Goal: Task Accomplishment & Management: Use online tool/utility

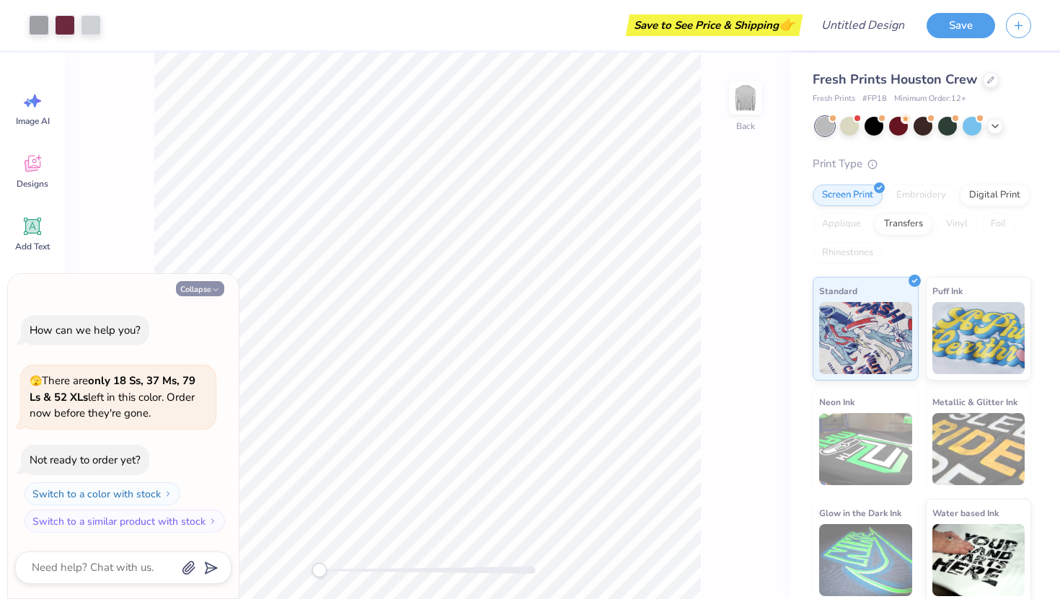
click at [203, 291] on button "Collapse" at bounding box center [200, 288] width 48 height 15
type textarea "x"
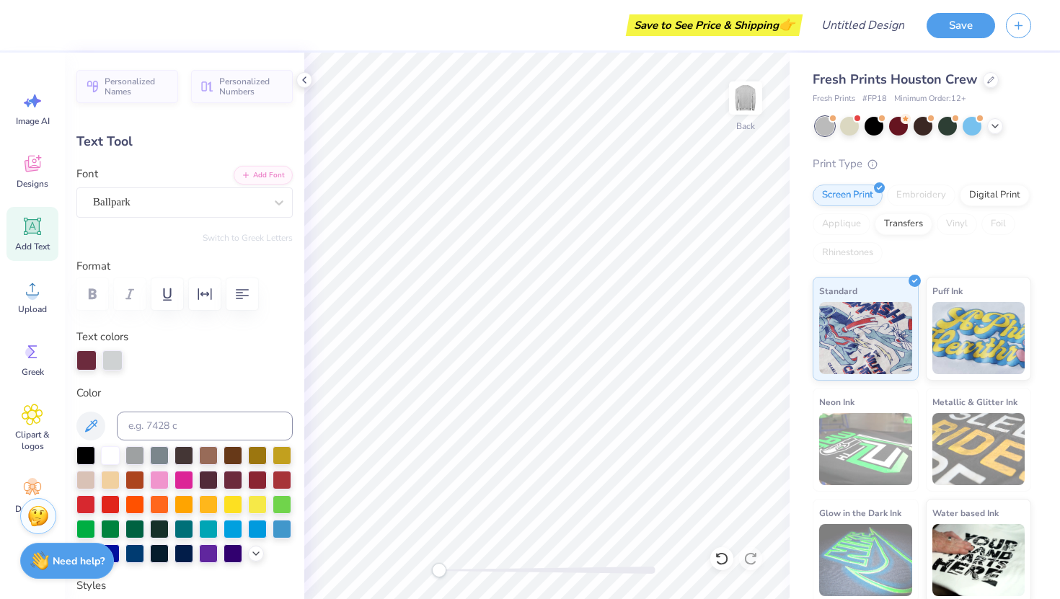
scroll to position [1, 0]
type textarea "Hootiecat"
type input "0.0"
type input "8.97"
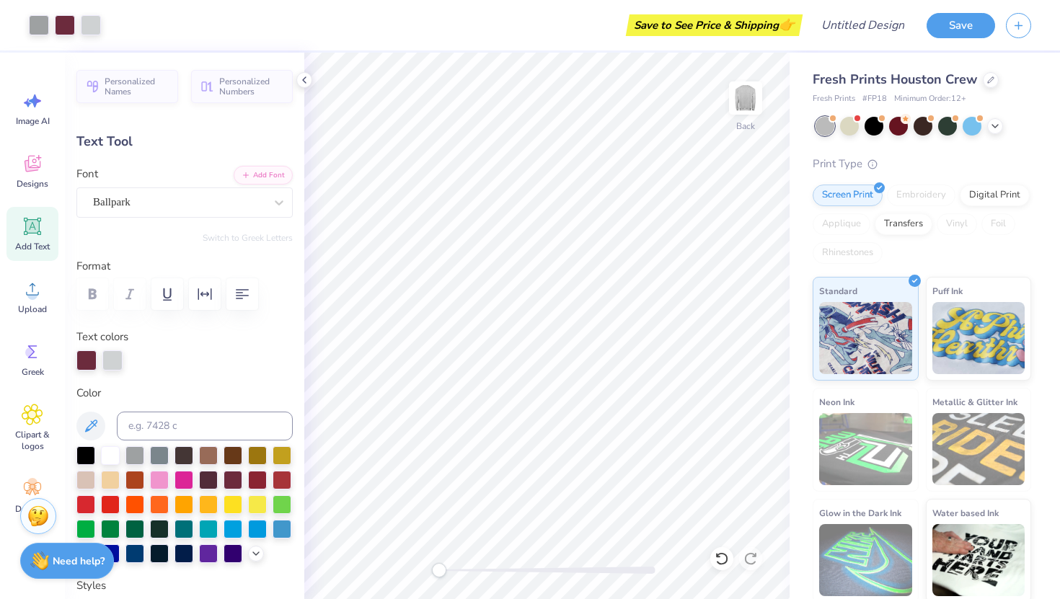
type input "2.57"
type input "3.83"
type input "-7.2"
type input "4.28"
type input "2.37"
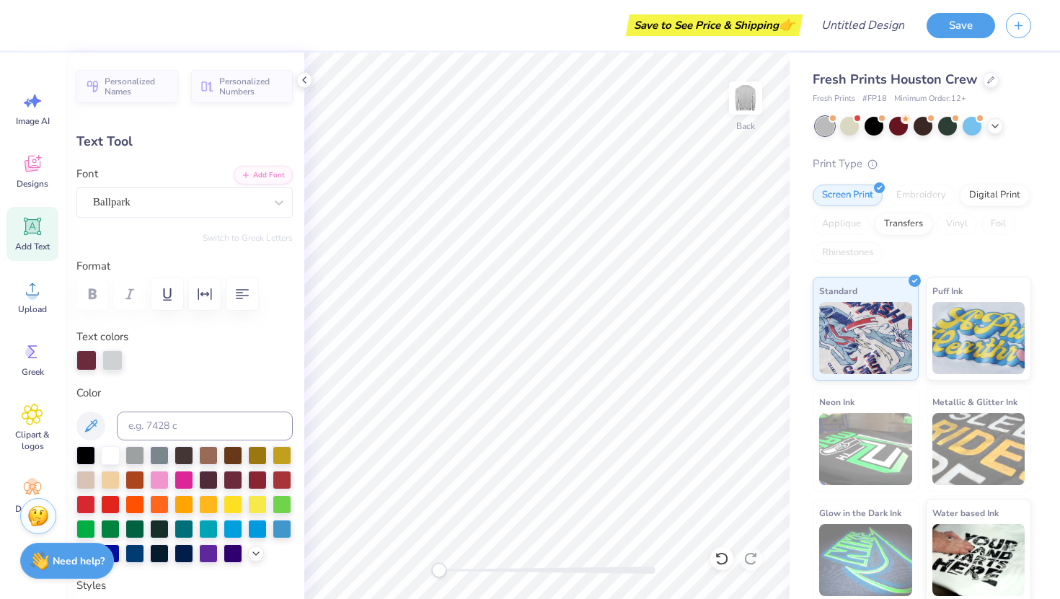
type input "6.01"
type input "-31.2"
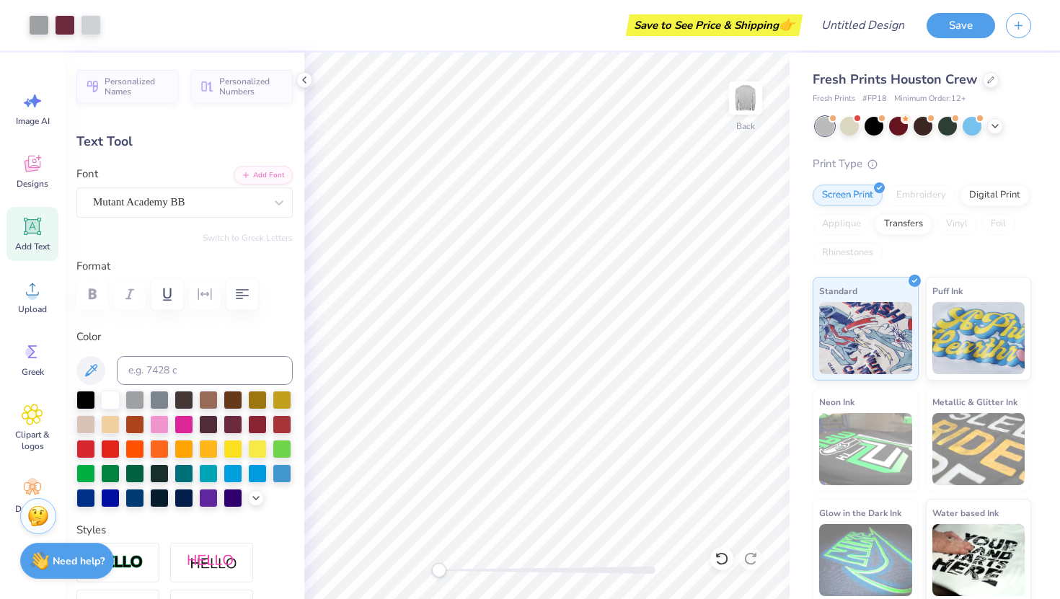
type input "0.0"
type input "1.34"
type input "0.21"
type input "7.67"
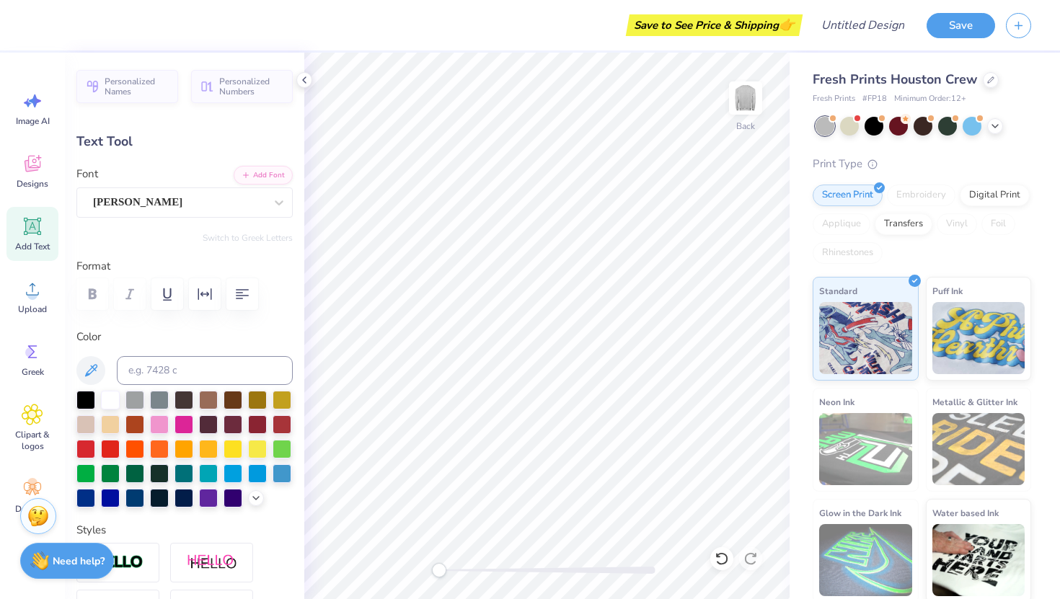
type input "1.80"
type input "0.29"
type input "7.39"
type textarea "[GEOGRAPHIC_DATA],"
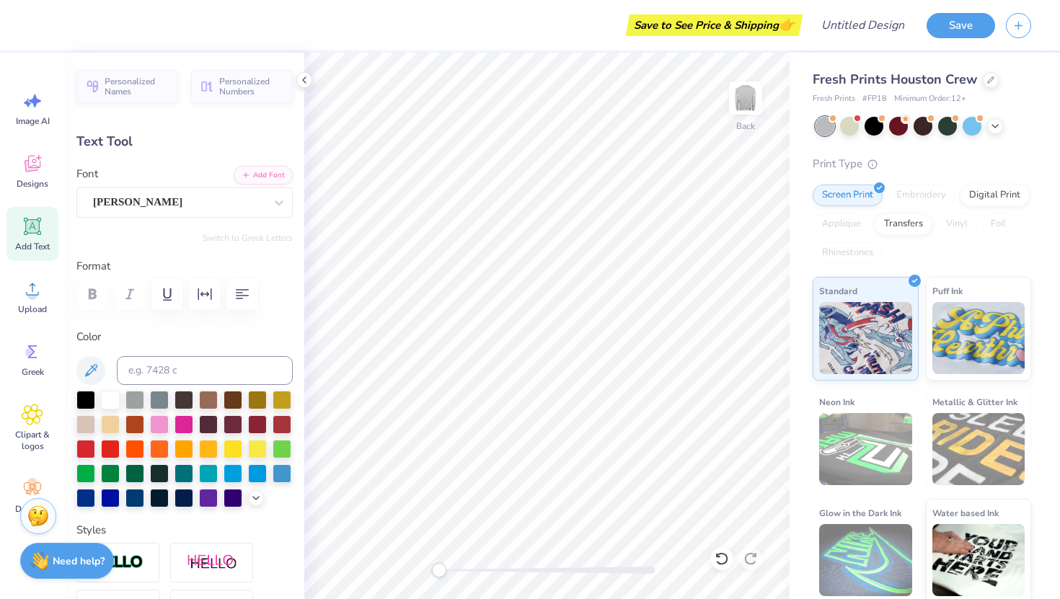
scroll to position [0, 1]
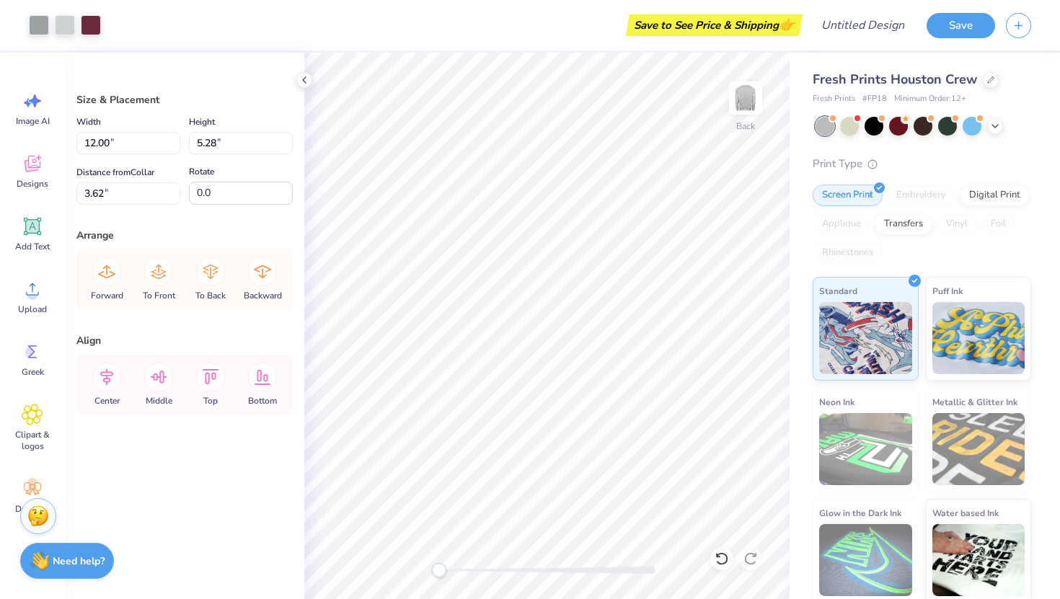
type input "3.56"
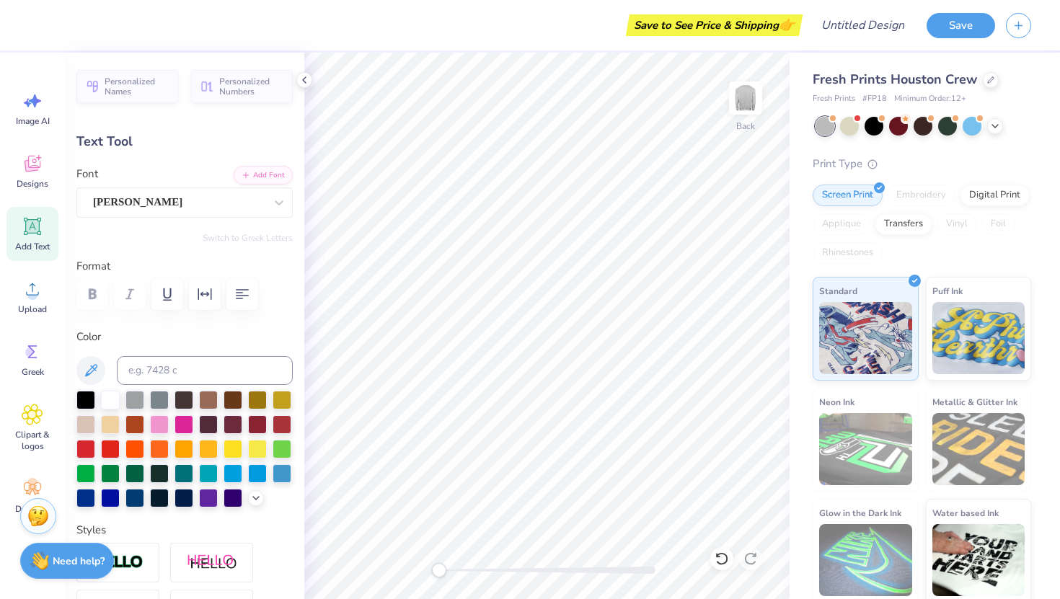
scroll to position [0, 1]
type textarea "[US_STATE]"
type input "1.10"
type input "0.40"
type input "3.82"
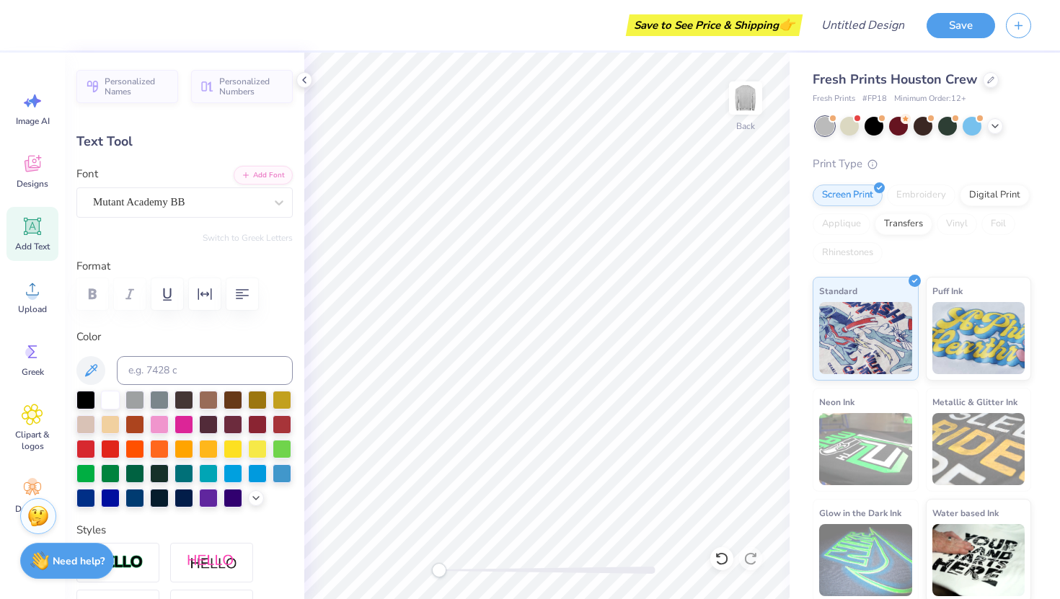
scroll to position [0, 0]
type textarea "2025"
click at [790, 284] on div "Fresh Prints Houston Crew Fresh Prints # FP18 Minimum Order: 12 + Print Type Sc…" at bounding box center [925, 328] width 270 height 550
type input "4.28"
type input "2.37"
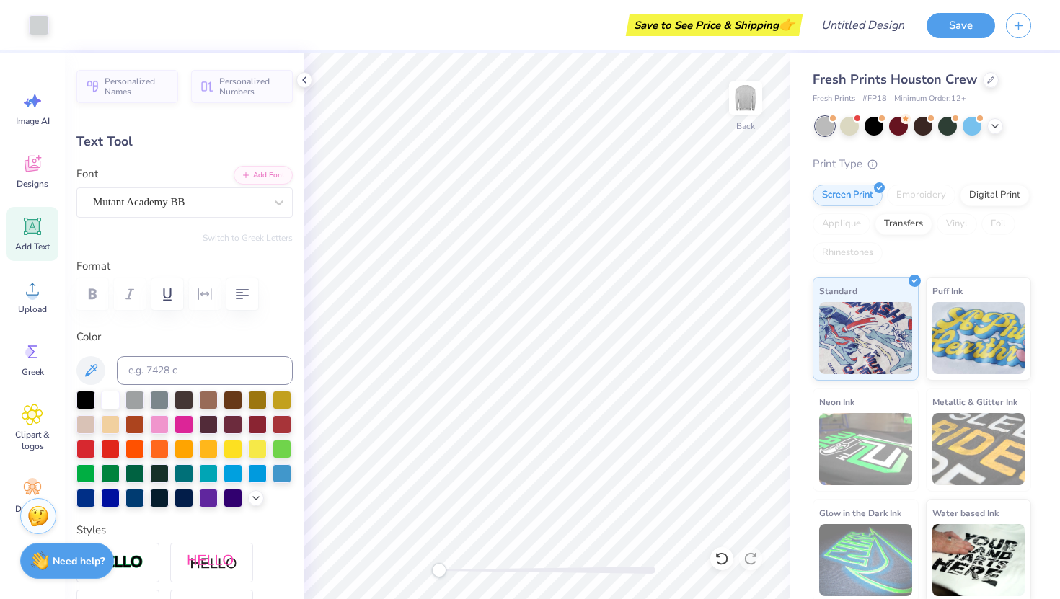
type input "6.20"
type input "0.0"
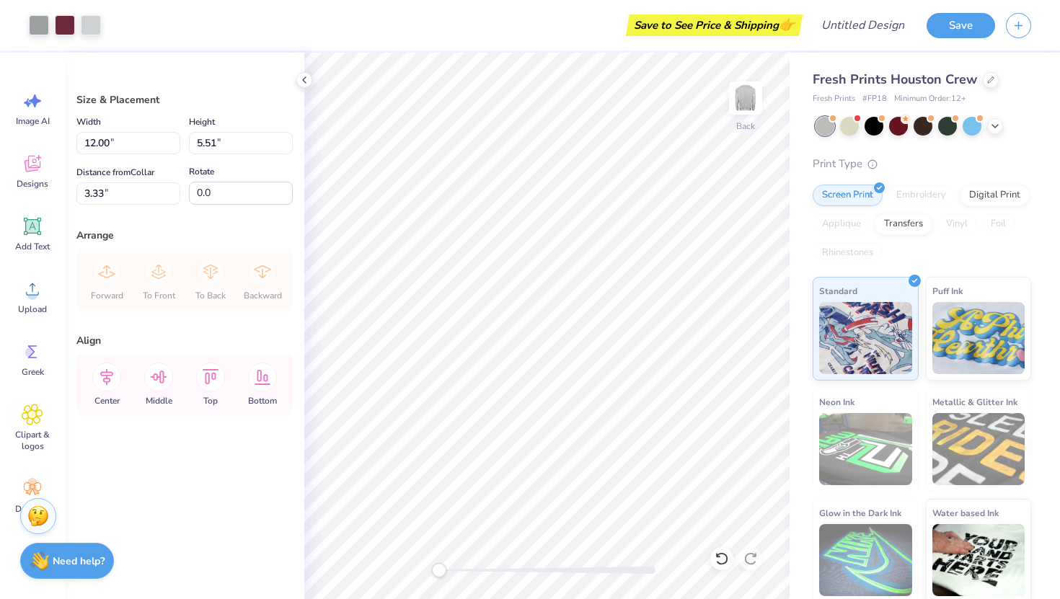
click at [989, 204] on div "Screen Print Embroidery Digital Print Applique Transfers Vinyl Foil Rhinestones" at bounding box center [922, 224] width 219 height 79
click at [984, 198] on div "Digital Print" at bounding box center [995, 193] width 70 height 22
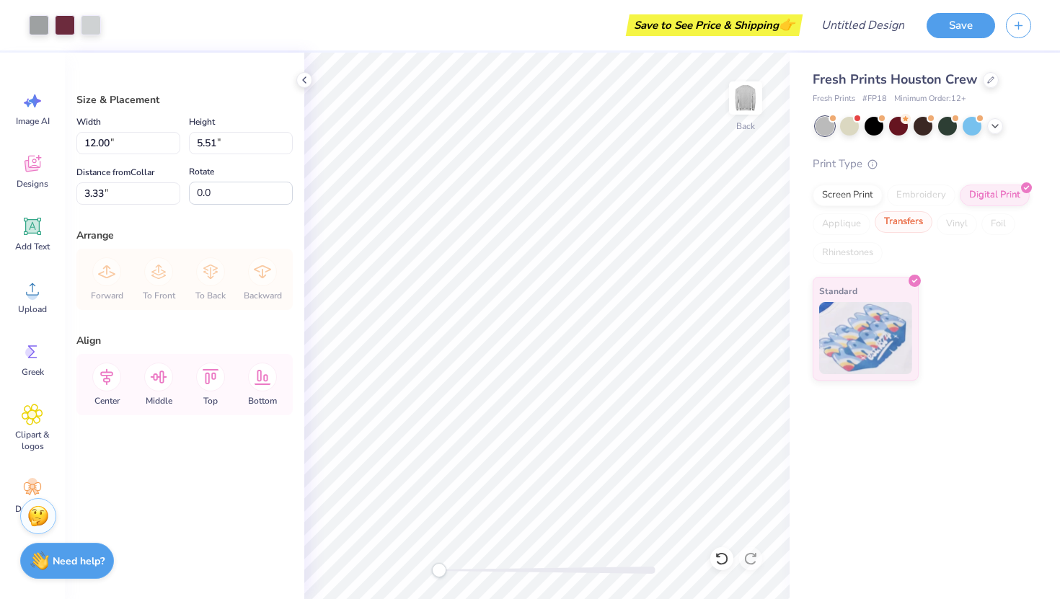
click at [905, 226] on div "Transfers" at bounding box center [904, 222] width 58 height 22
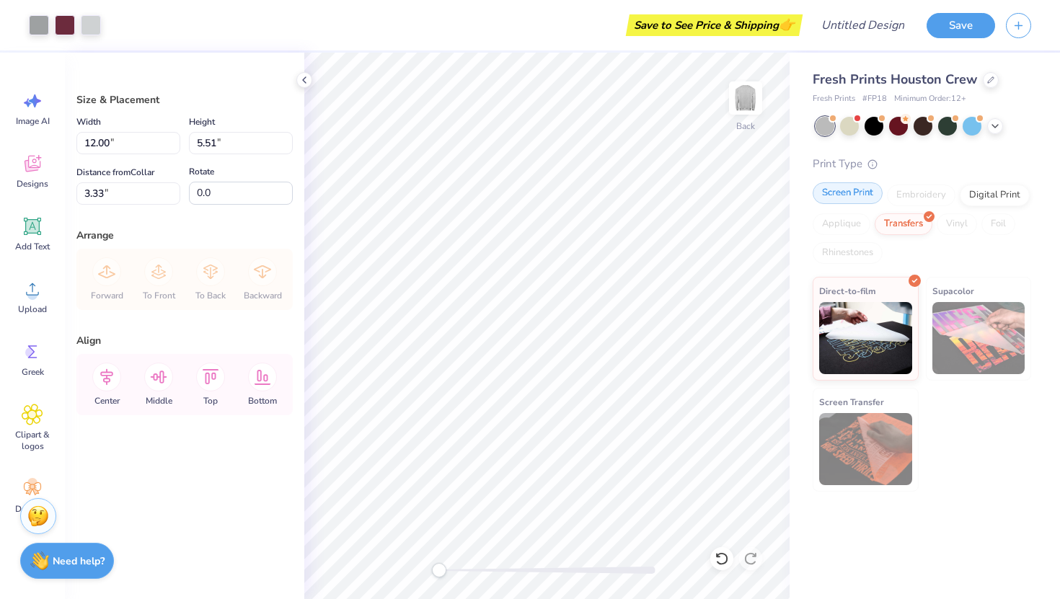
click at [849, 203] on div "Screen Print" at bounding box center [848, 193] width 70 height 22
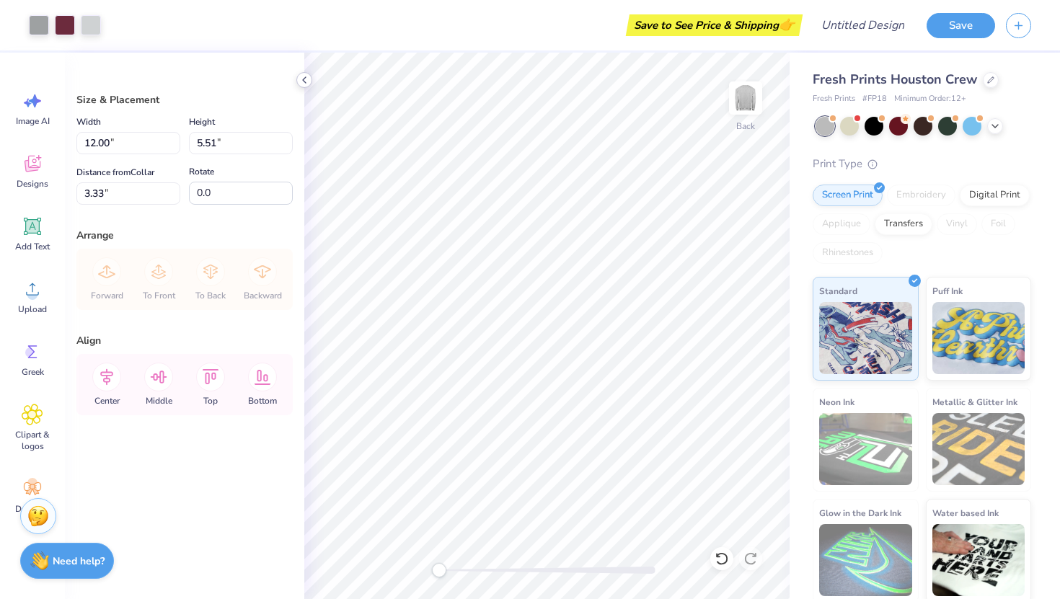
click at [305, 80] on icon at bounding box center [305, 80] width 12 height 12
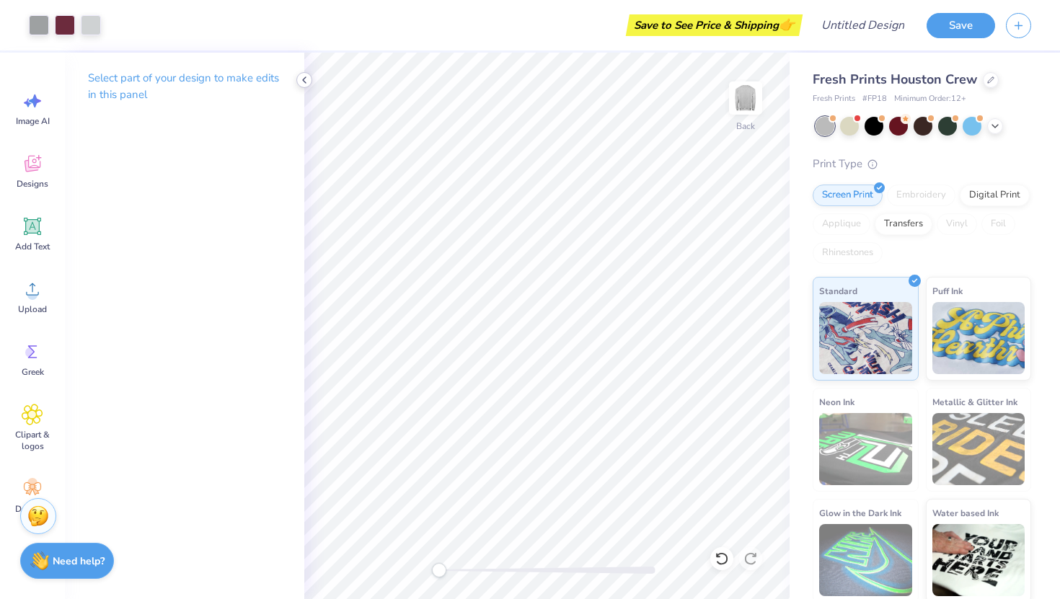
click at [304, 78] on icon at bounding box center [305, 80] width 12 height 12
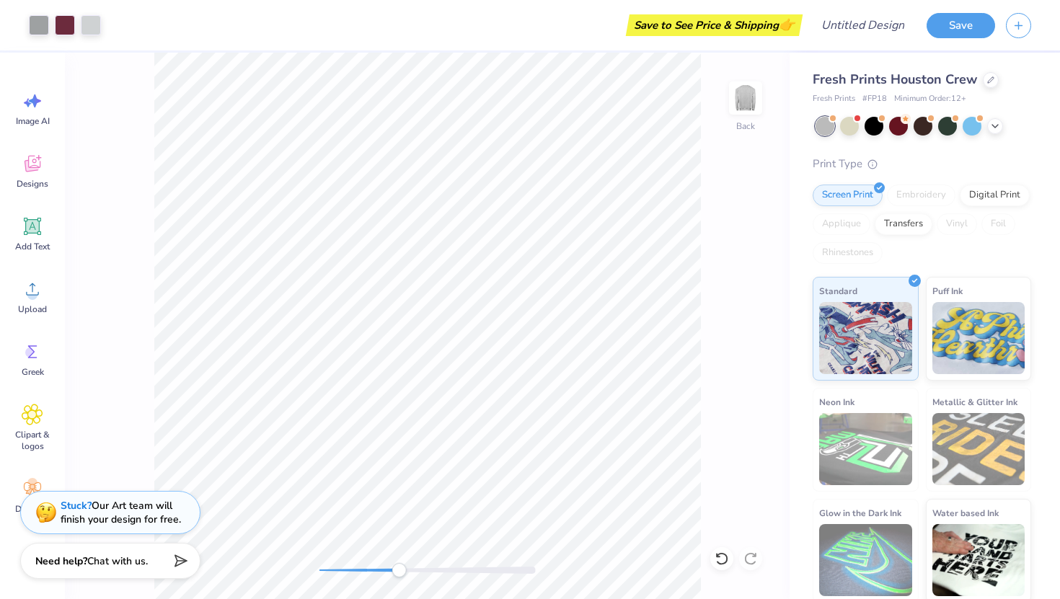
click at [399, 586] on div "Back" at bounding box center [427, 326] width 725 height 547
drag, startPoint x: 317, startPoint y: 572, endPoint x: 425, endPoint y: 575, distance: 107.5
click at [425, 575] on div "Back" at bounding box center [427, 326] width 725 height 547
drag, startPoint x: 402, startPoint y: 570, endPoint x: 350, endPoint y: 569, distance: 52.6
click at [350, 569] on div "Accessibility label" at bounding box center [355, 570] width 14 height 14
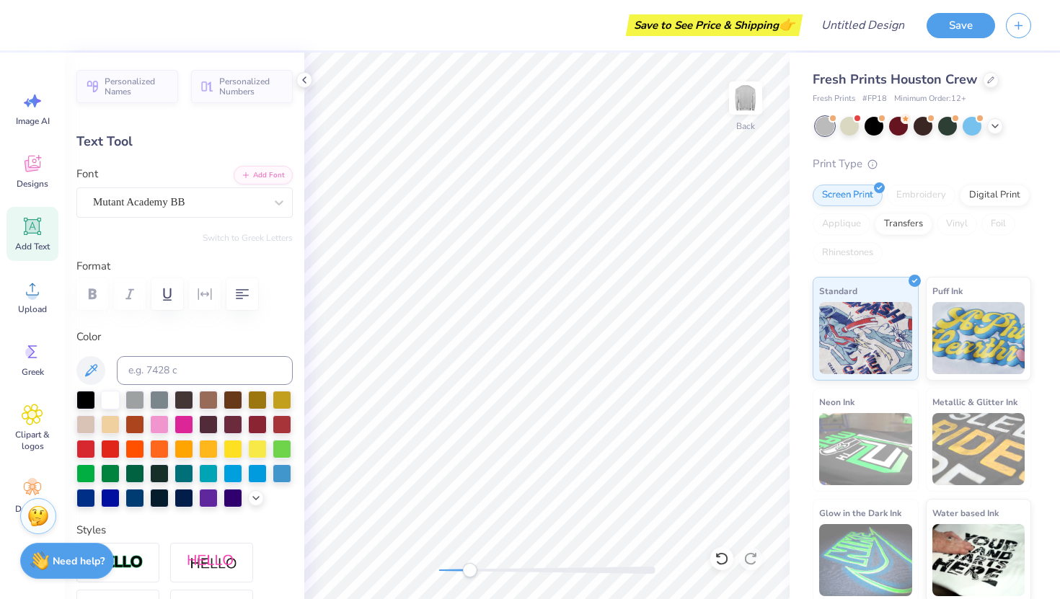
type input "0.0"
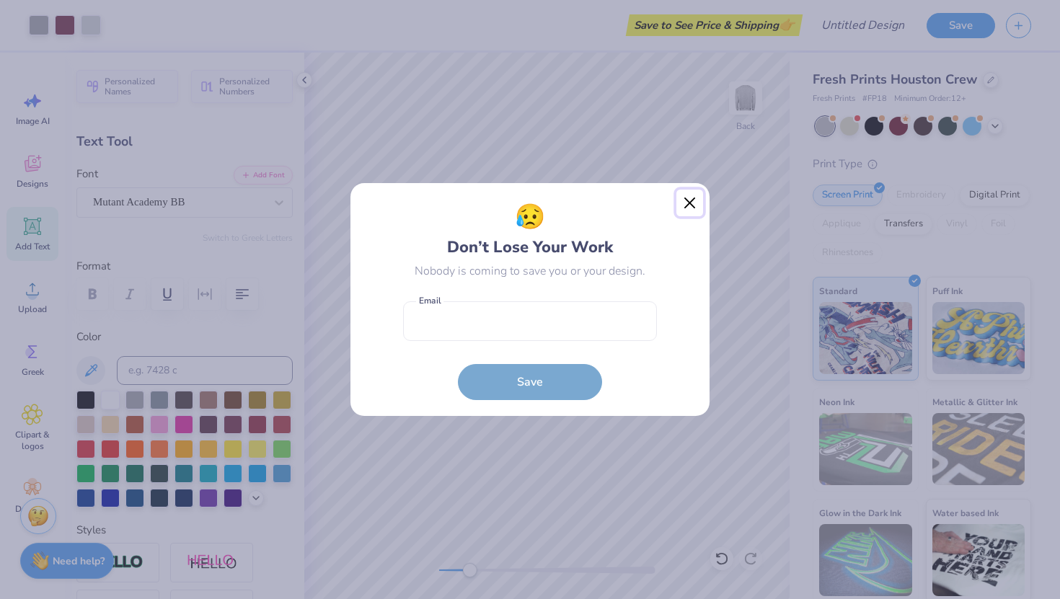
click at [689, 206] on button "Close" at bounding box center [689, 203] width 27 height 27
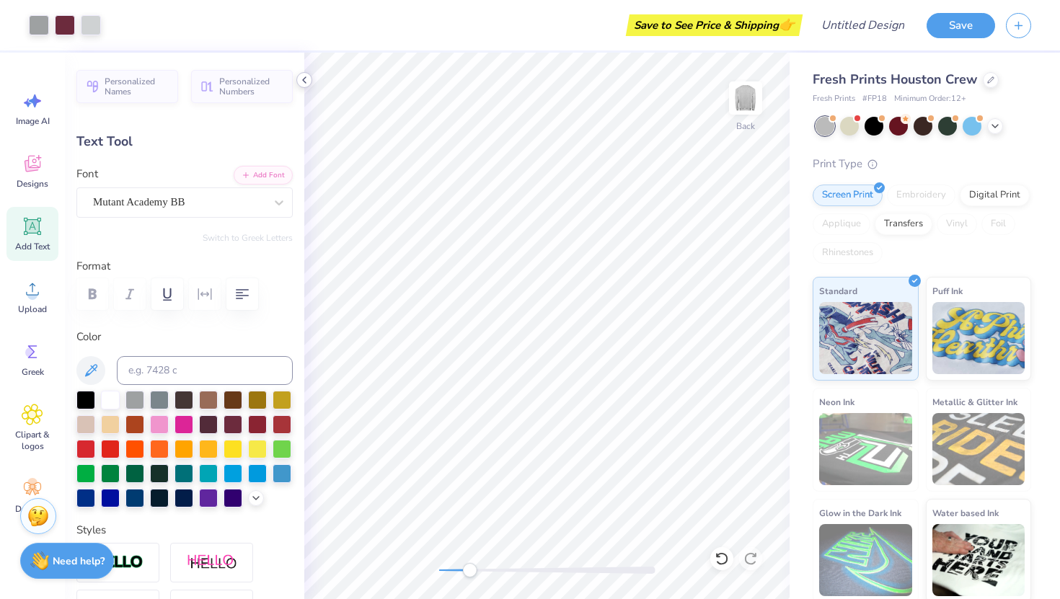
click at [304, 82] on icon at bounding box center [305, 80] width 12 height 12
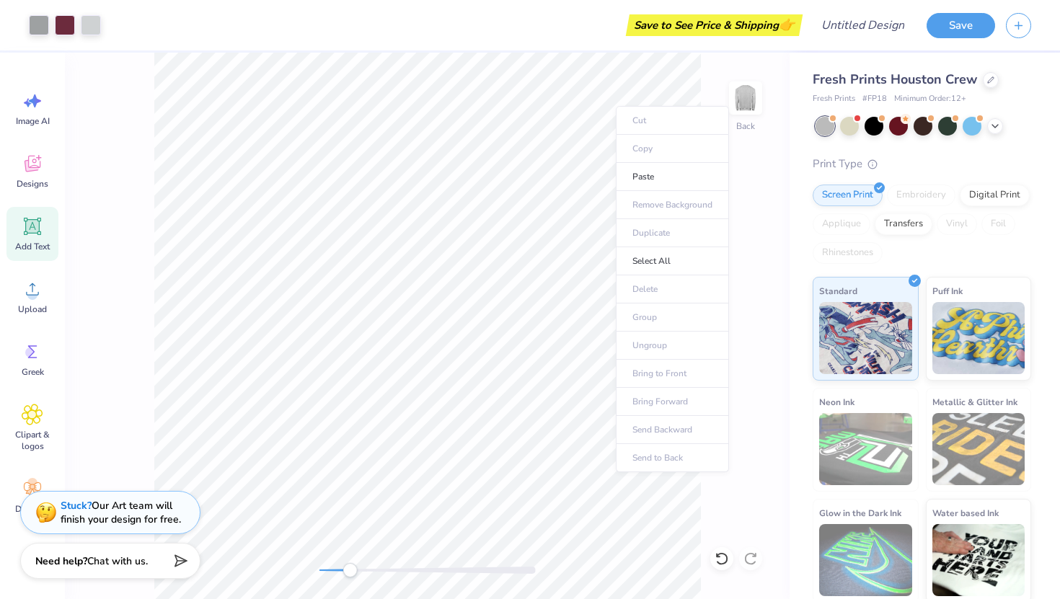
click at [751, 370] on div "Back" at bounding box center [427, 326] width 725 height 547
drag, startPoint x: 750, startPoint y: 319, endPoint x: 793, endPoint y: 514, distance: 200.2
click at [793, 514] on div "Art colors Save to See Price & Shipping 👉 Design Title Save Image AI Designs Ad…" at bounding box center [530, 299] width 1060 height 599
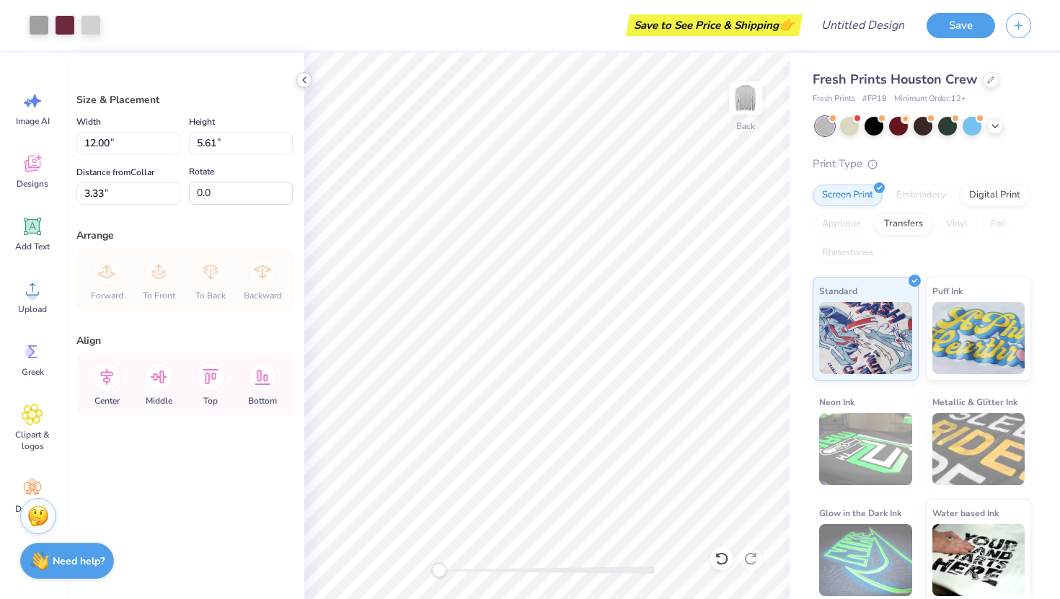
click at [305, 76] on icon at bounding box center [305, 80] width 12 height 12
click at [472, 211] on li "Copy" at bounding box center [497, 220] width 113 height 28
click at [511, 405] on li "Group" at bounding box center [508, 412] width 113 height 28
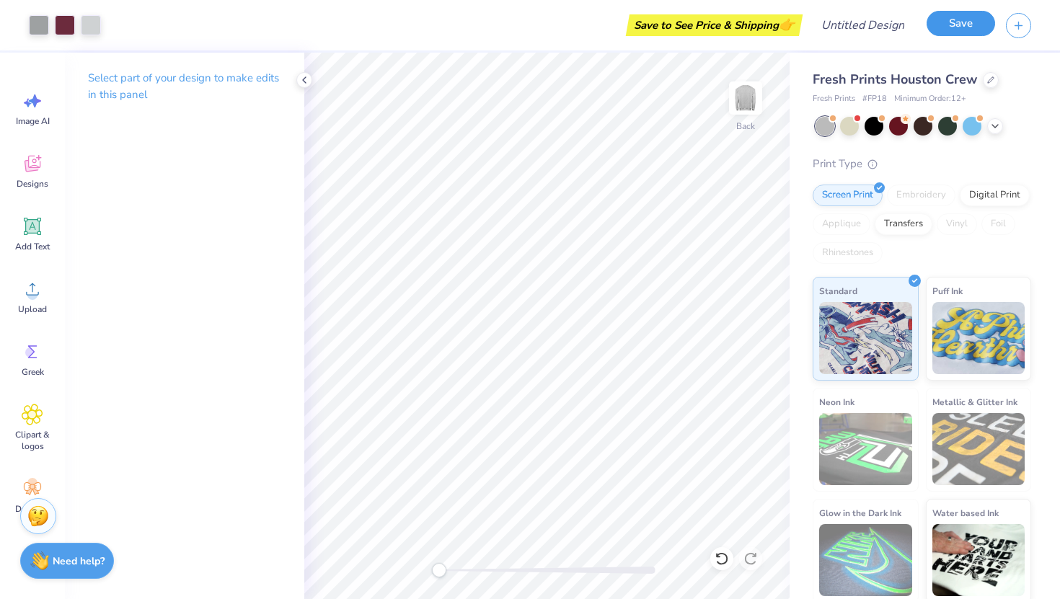
click at [958, 25] on button "Save" at bounding box center [961, 23] width 69 height 25
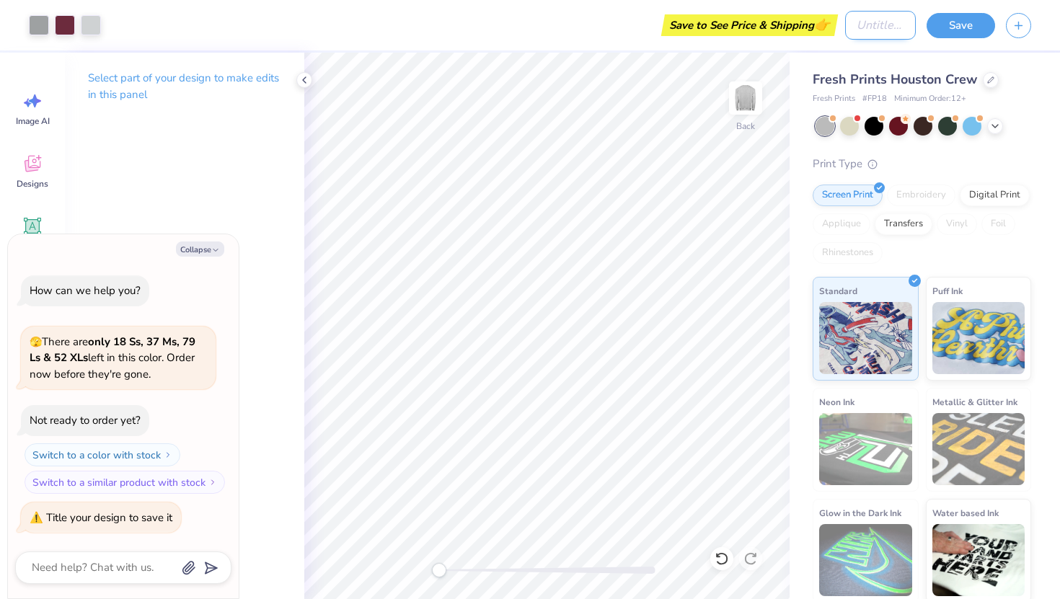
click at [859, 24] on input "Design Title" at bounding box center [880, 25] width 71 height 29
type textarea "x"
type input "p"
type textarea "x"
type input "pa"
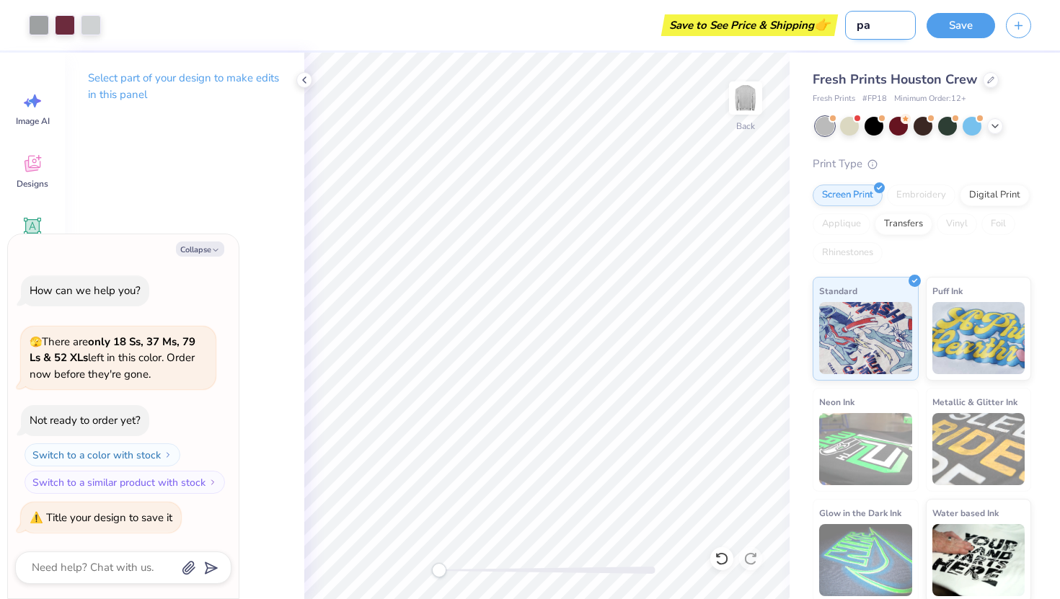
type textarea "x"
type input "par"
type textarea "x"
type input "pare"
type textarea "x"
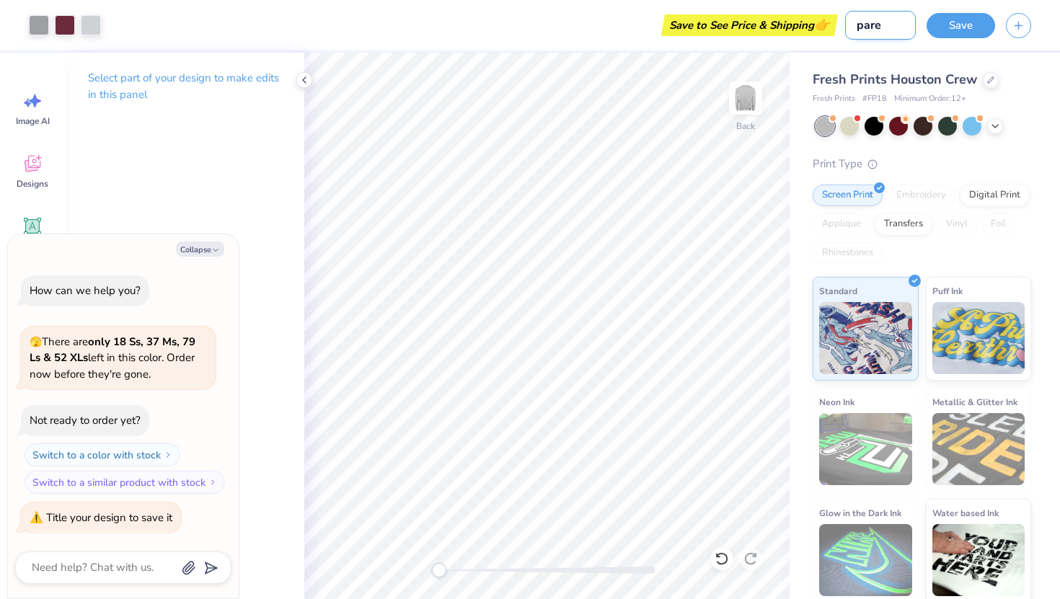
type input "paren"
type textarea "x"
type input "parent"
type textarea "x"
type input "parent"
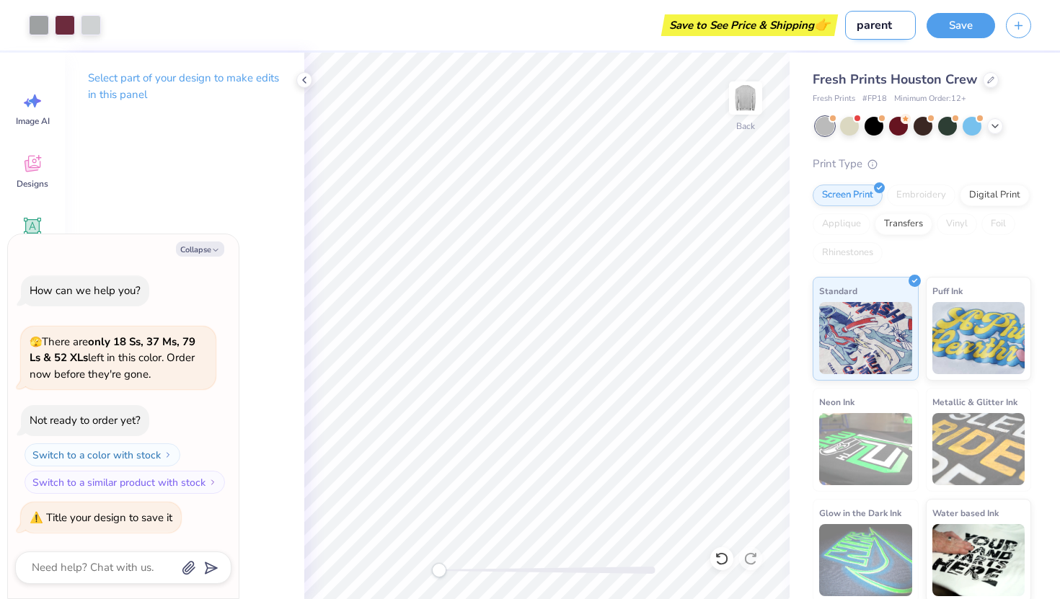
type textarea "x"
type input "parent w"
type textarea "x"
type input "parent we"
type textarea "x"
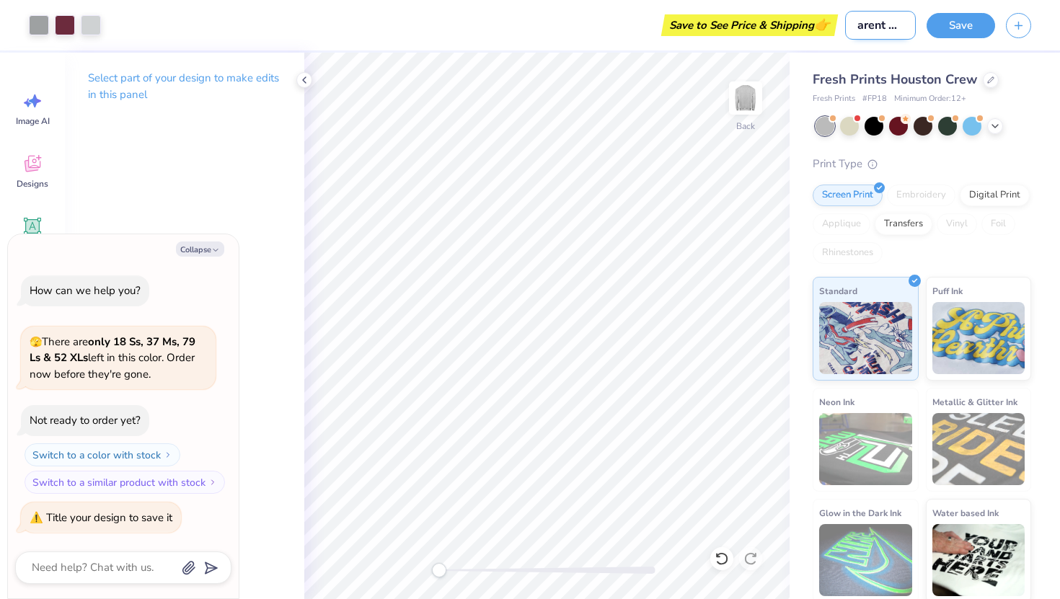
type input "parent wee"
type textarea "x"
type input "parent week"
type textarea "x"
type input "parent weekd"
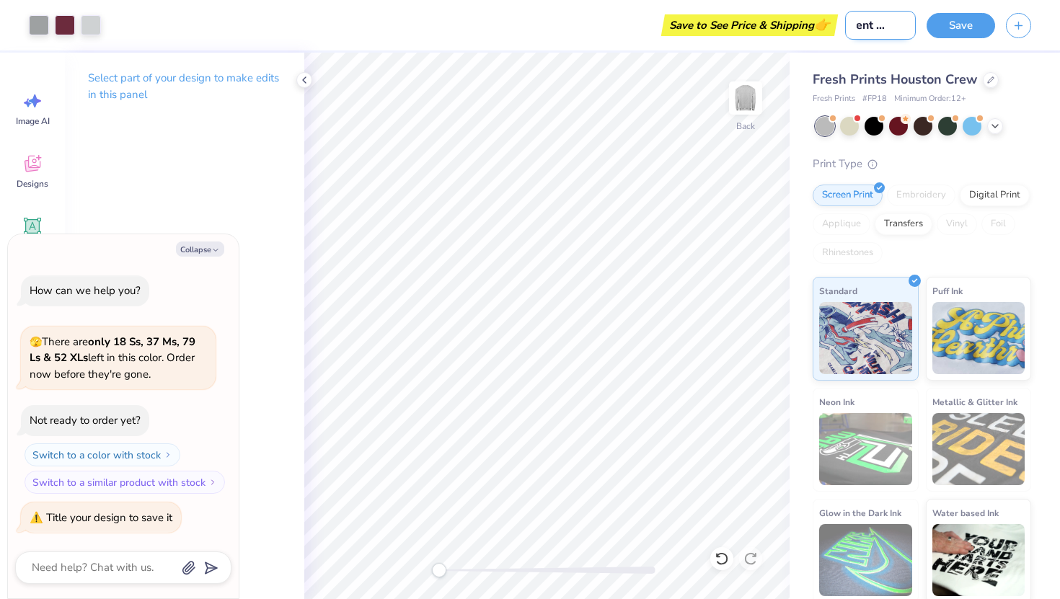
scroll to position [0, 25]
type textarea "x"
type input "parent week"
type textarea "x"
type input "parent weekn"
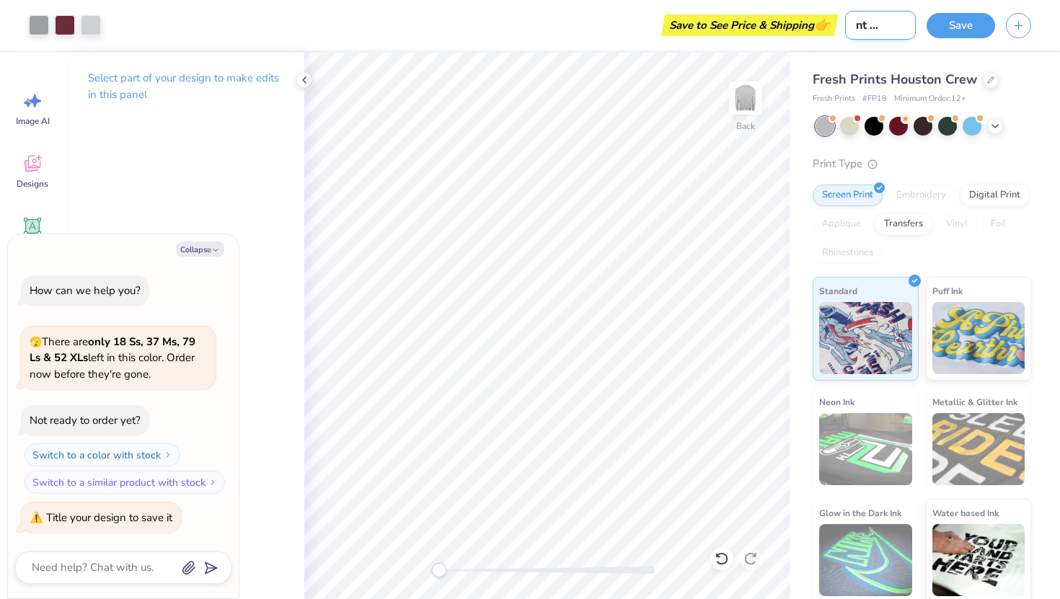
type textarea "x"
type input "parent weeknd"
type textarea "x"
type input "parent weekn"
type textarea "x"
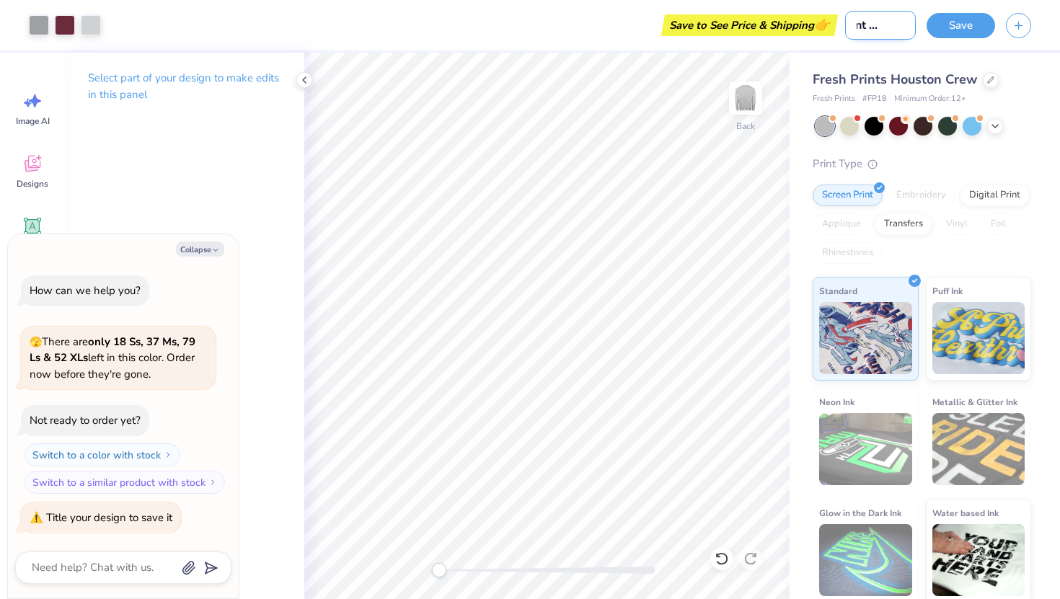
type input "parent weekne"
type textarea "x"
type input "parent weekn"
type textarea "x"
type input "parent week"
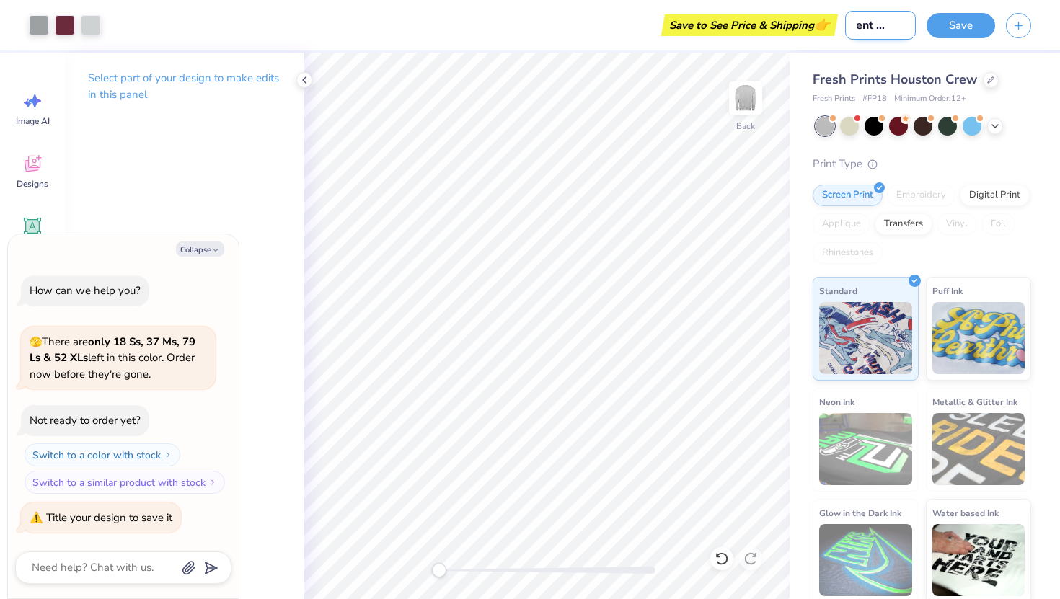
type textarea "x"
type input "parent weeke"
type textarea "x"
type input "parent weeken"
type textarea "x"
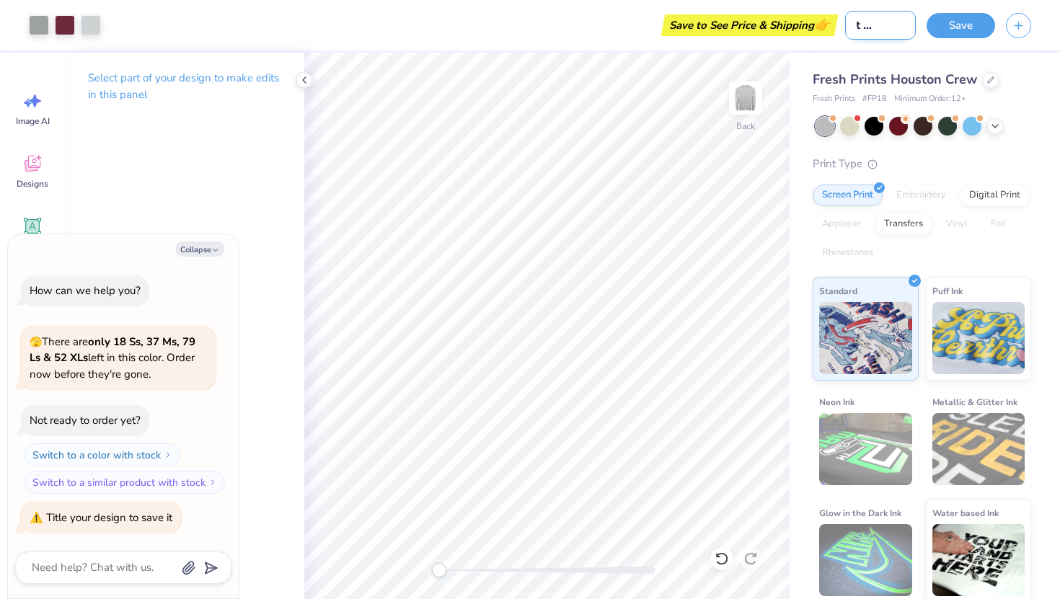
type input "parent weekend"
type textarea "x"
type input "parent weekend"
click at [941, 31] on button "Save" at bounding box center [961, 23] width 69 height 25
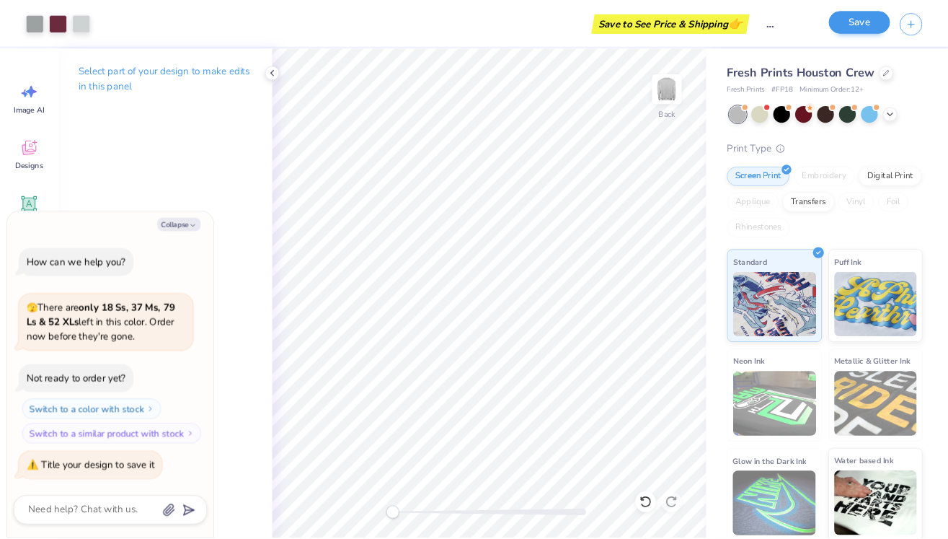
scroll to position [0, 0]
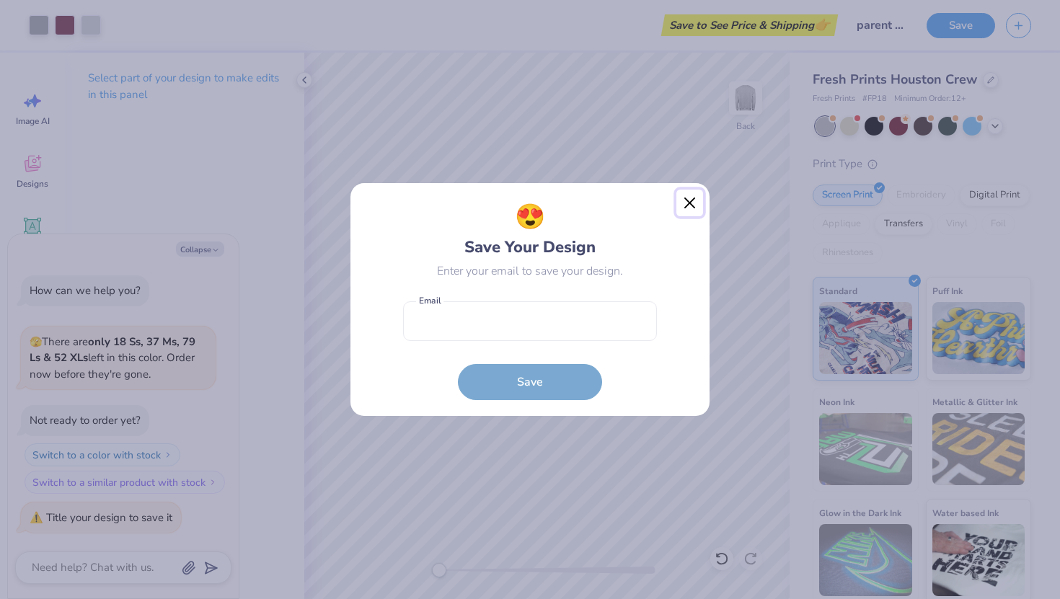
click at [693, 206] on button "Close" at bounding box center [689, 203] width 27 height 27
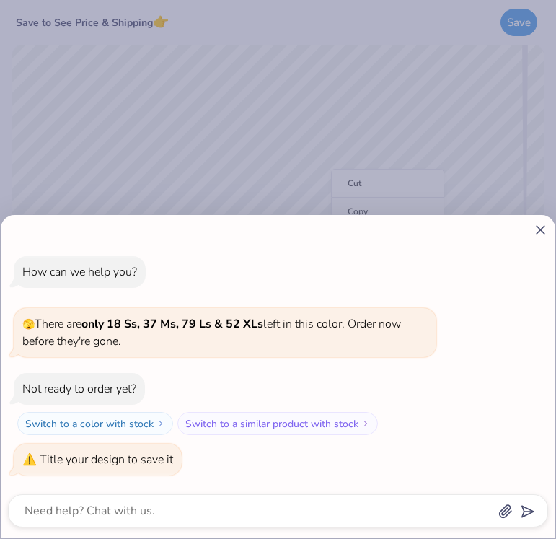
click at [540, 226] on icon at bounding box center [540, 229] width 15 height 15
type textarea "x"
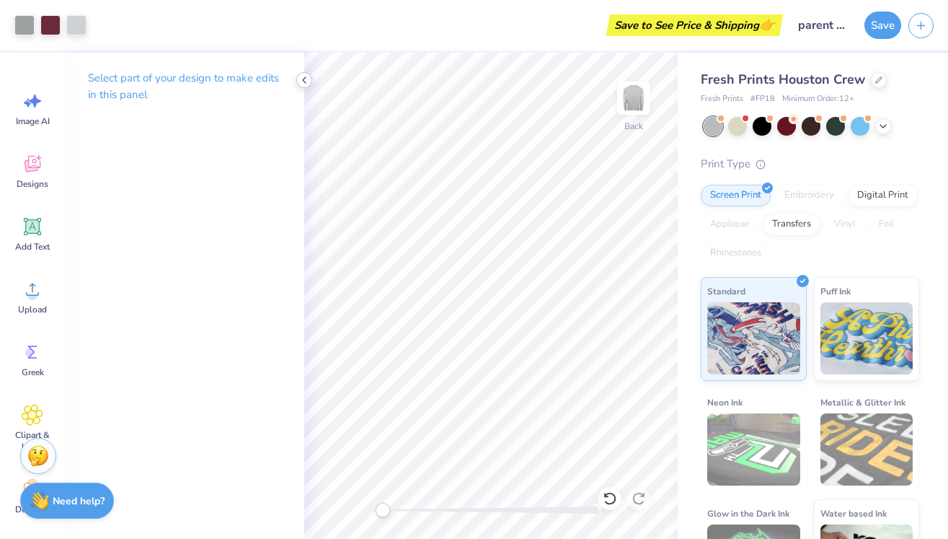
click at [306, 80] on icon at bounding box center [305, 80] width 12 height 12
